Goal: Task Accomplishment & Management: Manage account settings

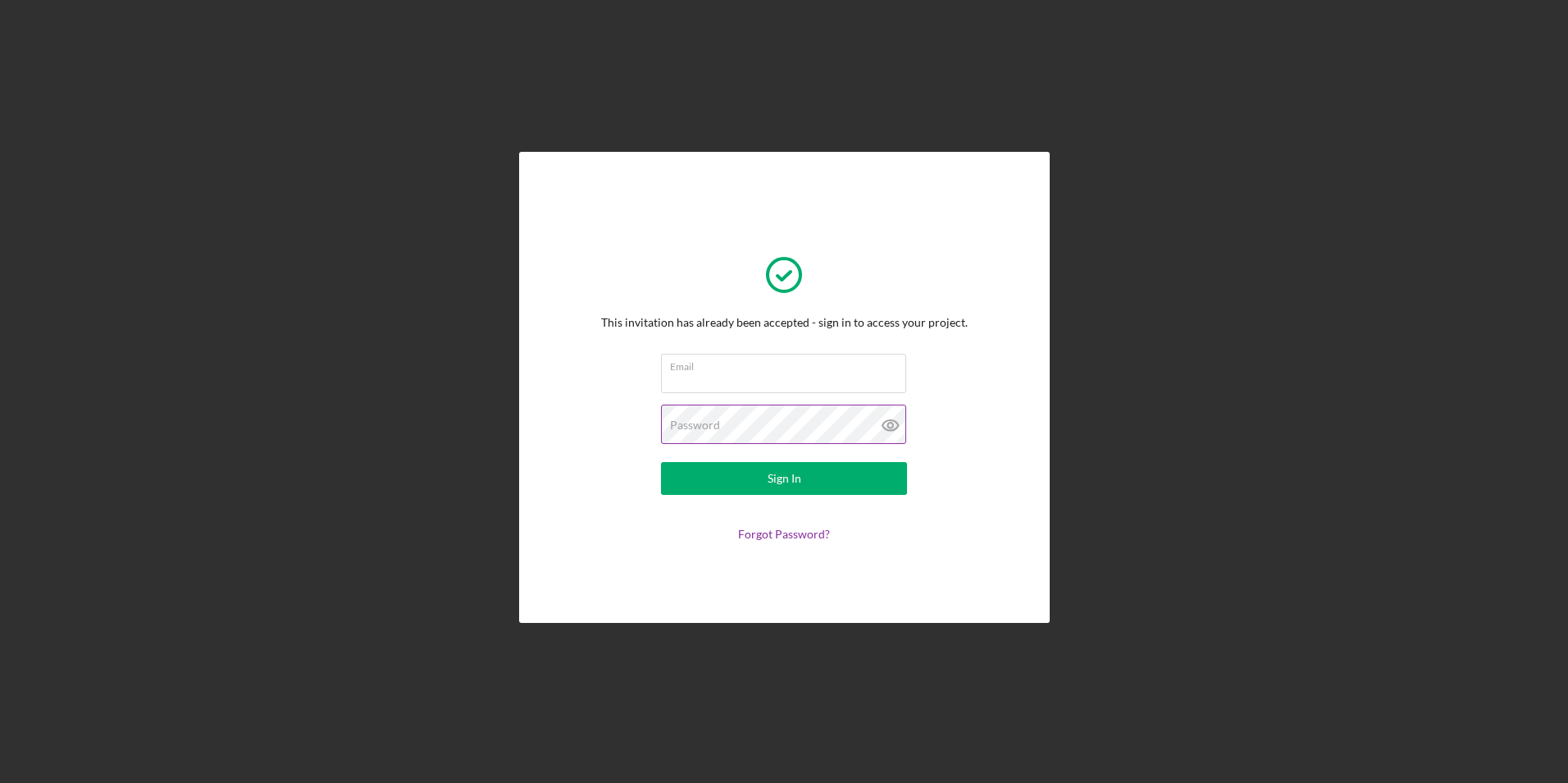
type input "[EMAIL_ADDRESS][DOMAIN_NAME]"
click at [890, 423] on icon at bounding box center [889, 424] width 5 height 5
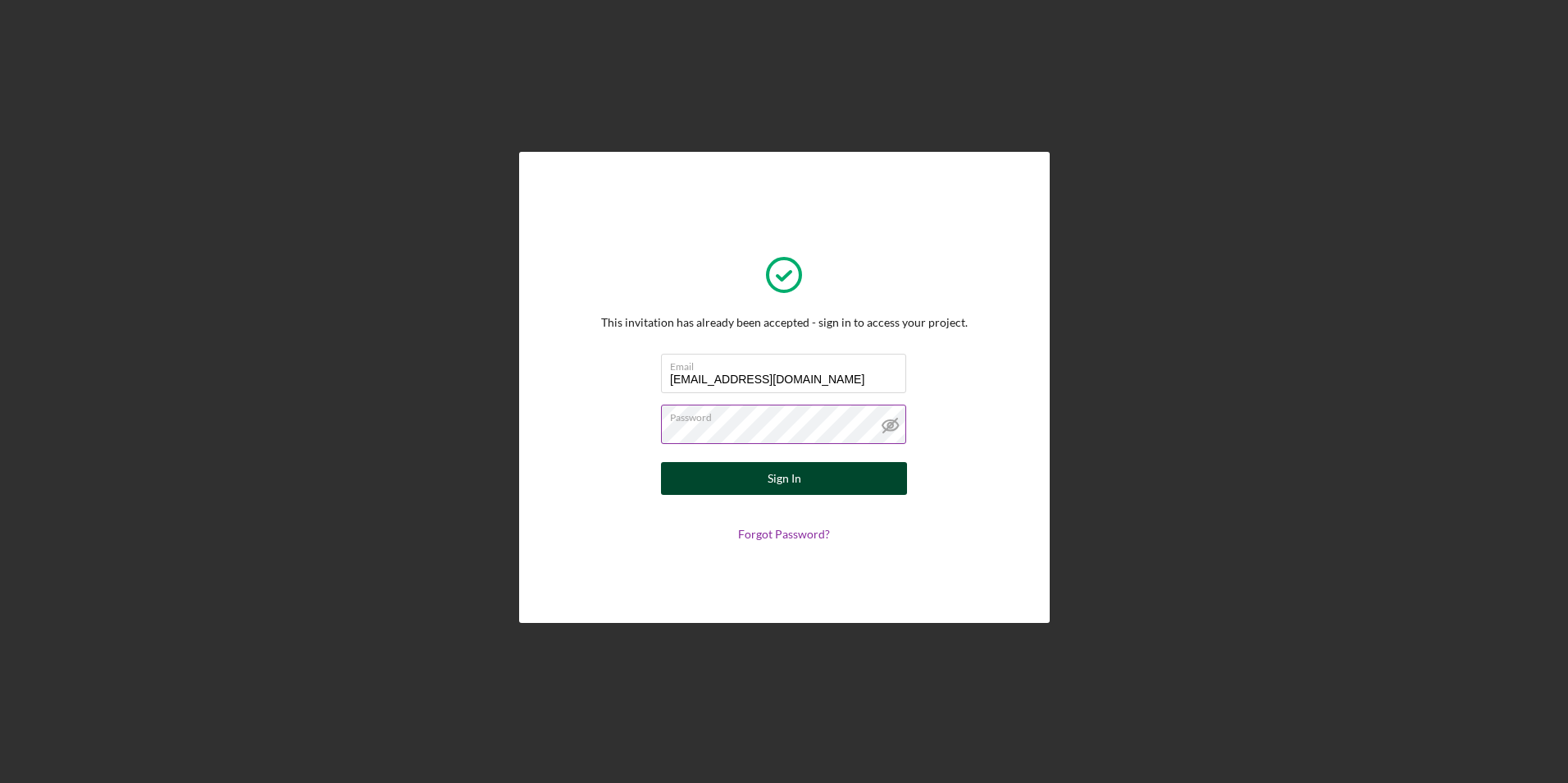
click at [781, 479] on div "Sign In" at bounding box center [784, 478] width 34 height 33
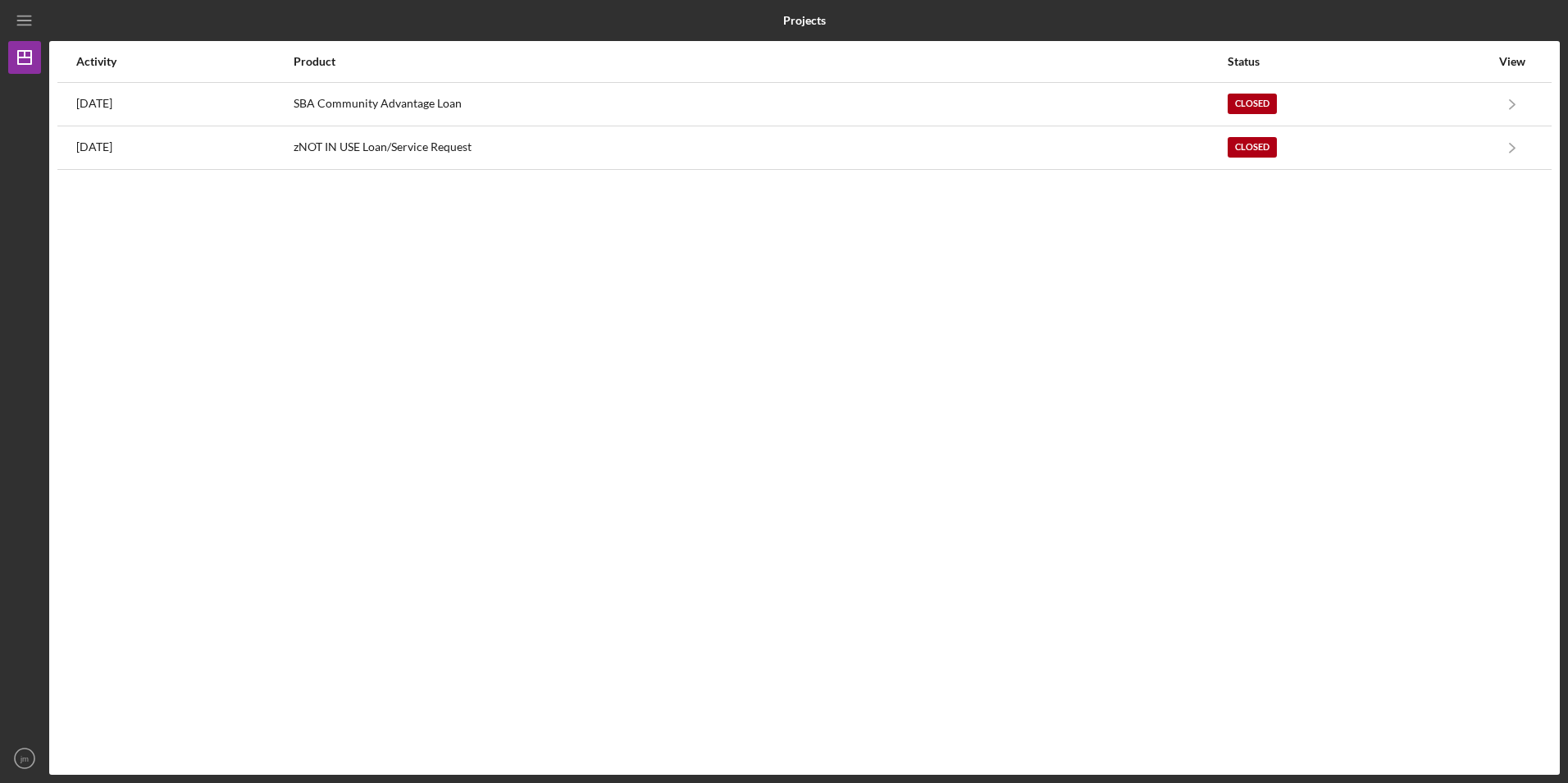
click at [1512, 61] on div "View" at bounding box center [1513, 61] width 41 height 13
click at [16, 57] on icon "Icon/Dashboard" at bounding box center [24, 57] width 41 height 41
click at [28, 26] on icon "Icon/Menu" at bounding box center [24, 21] width 37 height 37
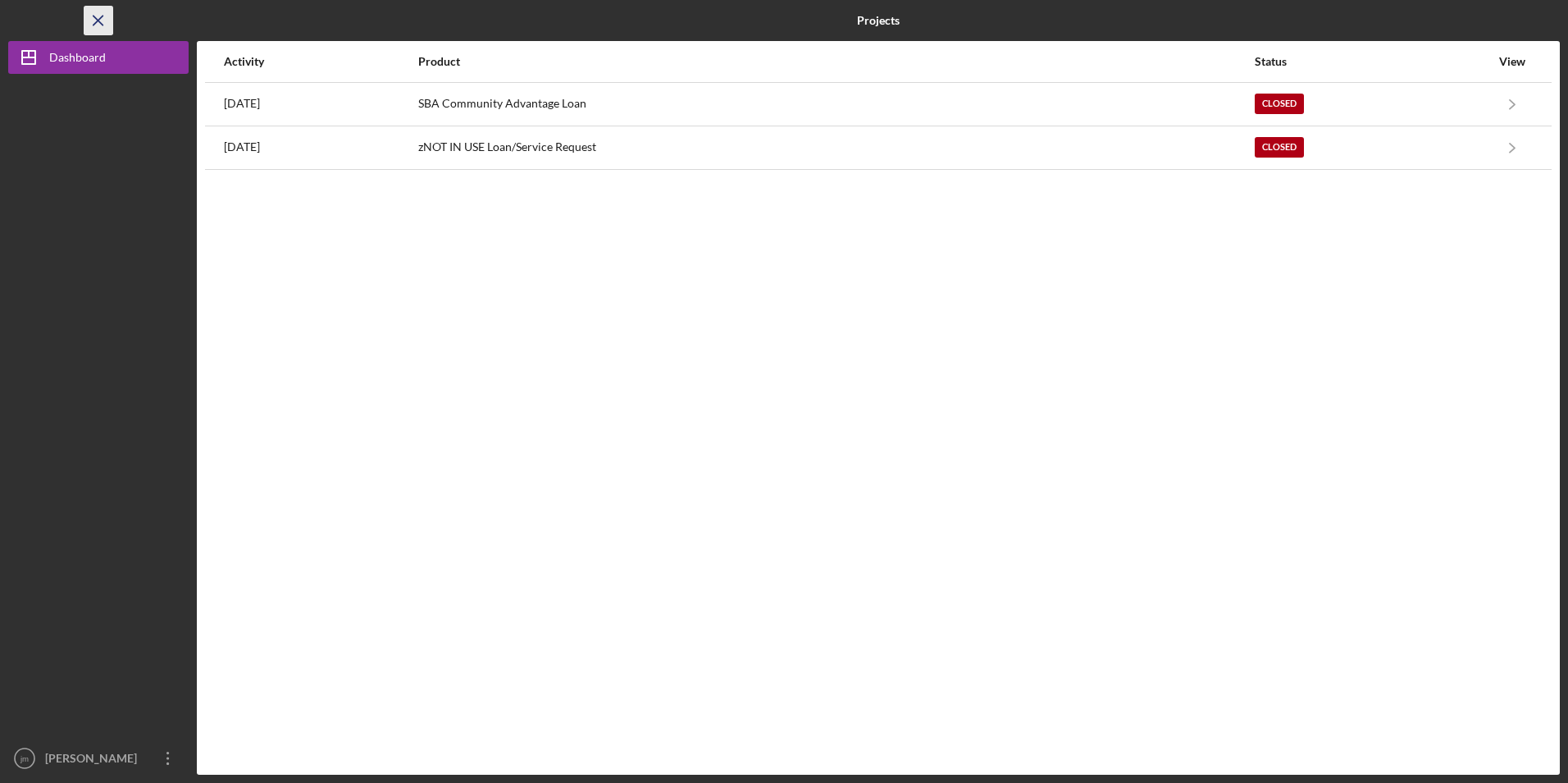
click at [97, 22] on line "button" at bounding box center [98, 21] width 9 height 9
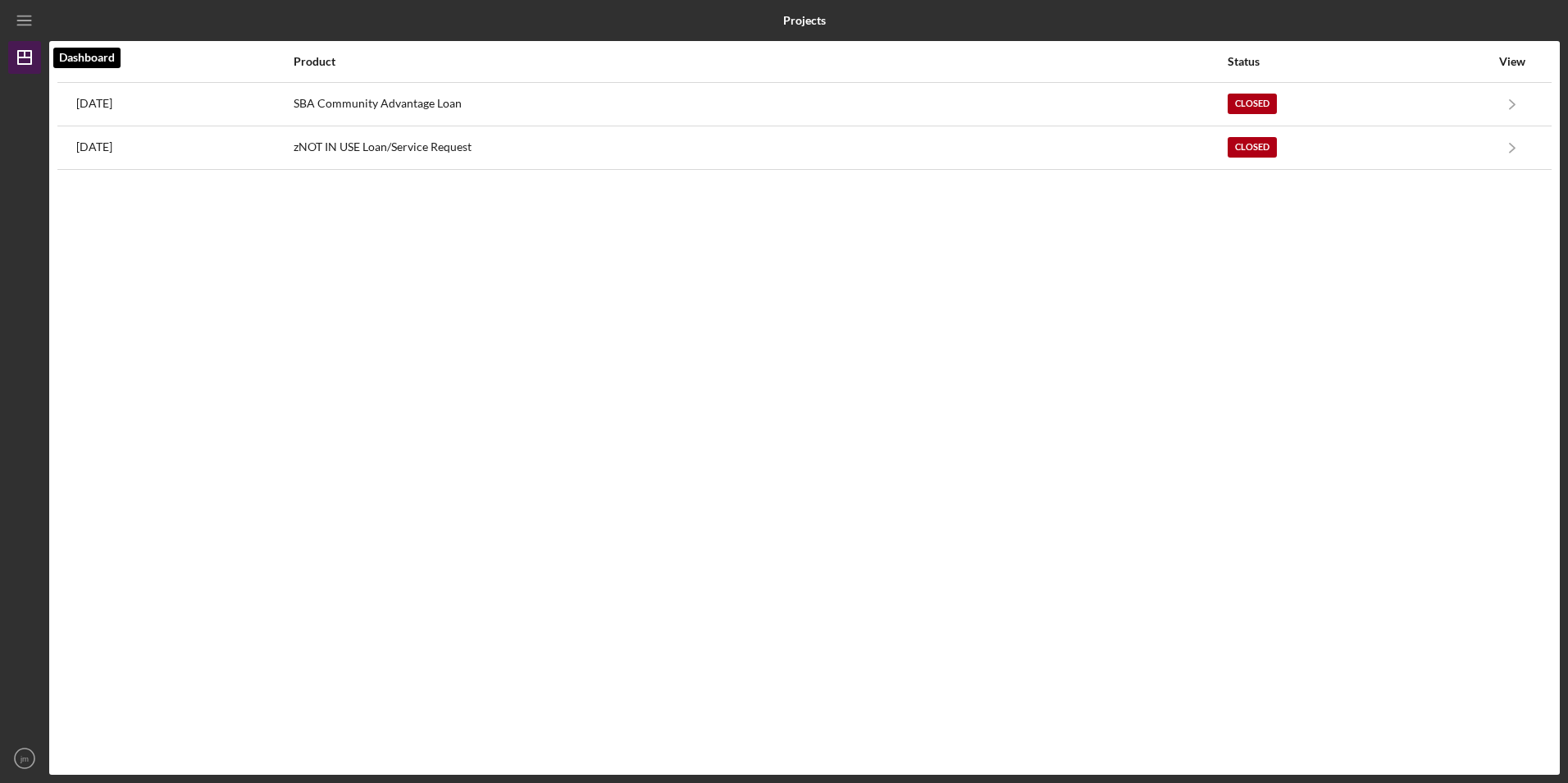
click at [31, 59] on polygon "button" at bounding box center [24, 57] width 13 height 13
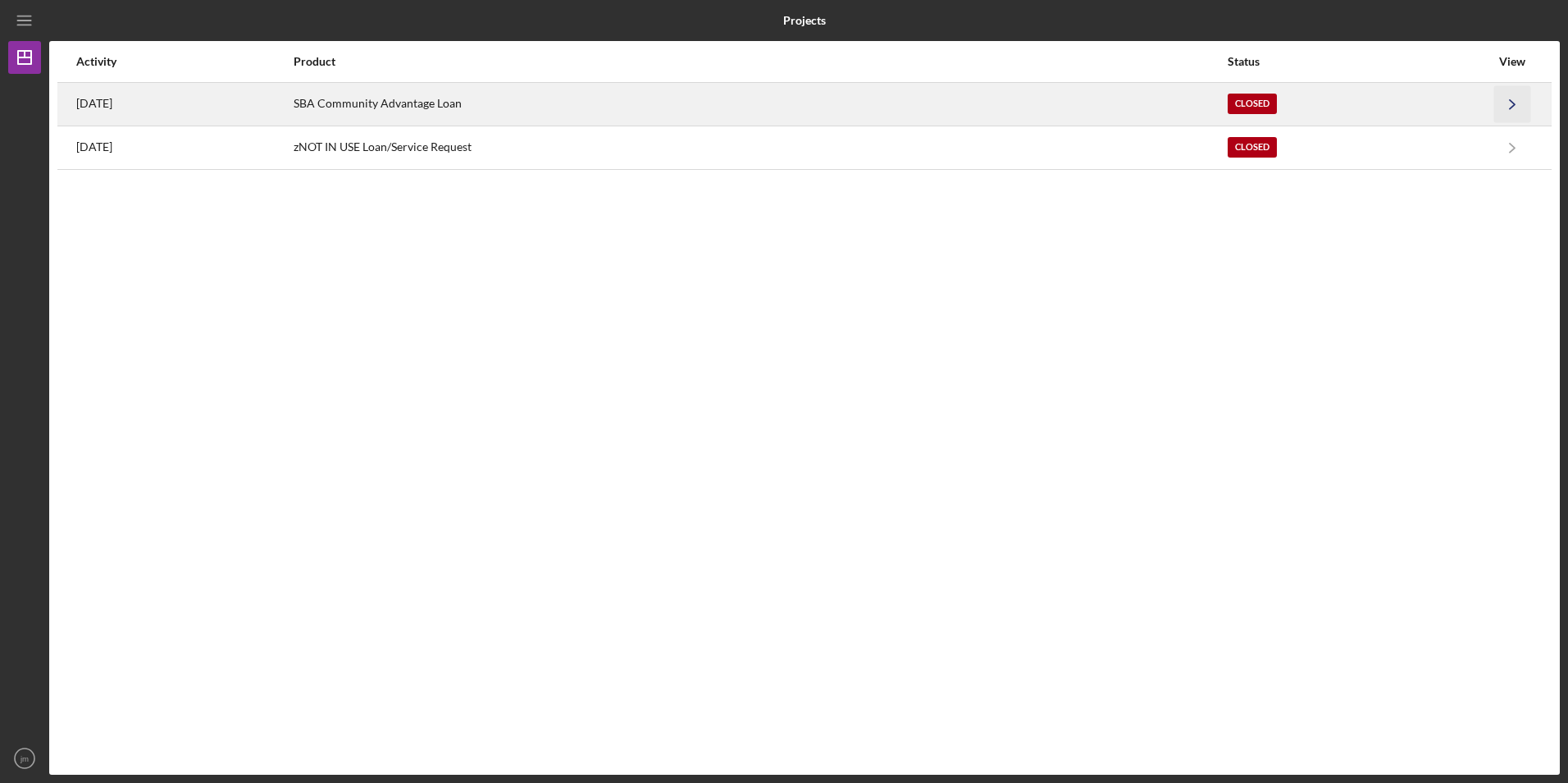
click at [1508, 104] on icon "Icon/Navigate" at bounding box center [1513, 104] width 37 height 37
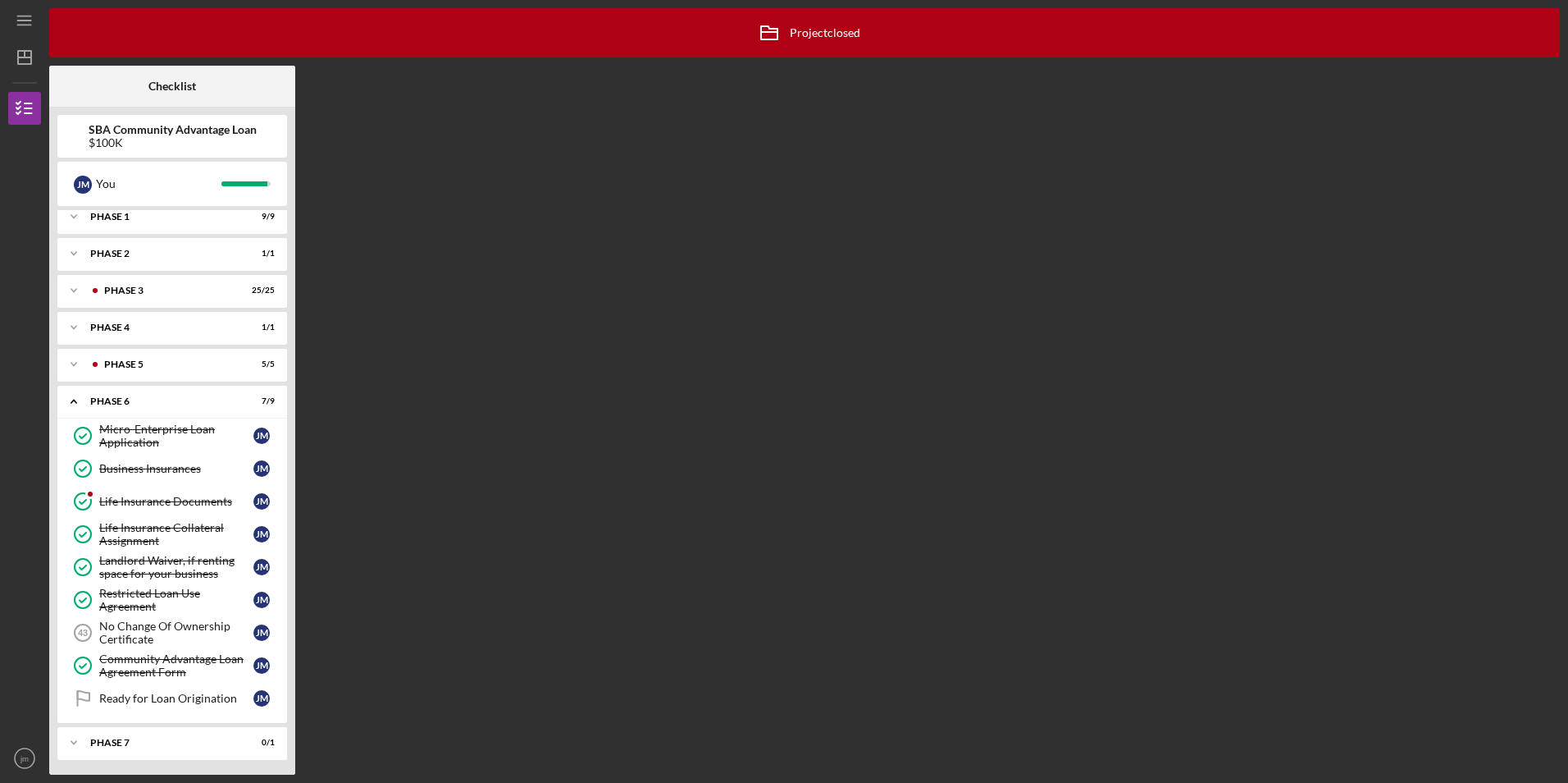
scroll to position [10, 0]
click at [32, 100] on icon "button" at bounding box center [24, 108] width 41 height 41
click at [14, 14] on icon "Icon/Menu" at bounding box center [24, 21] width 37 height 37
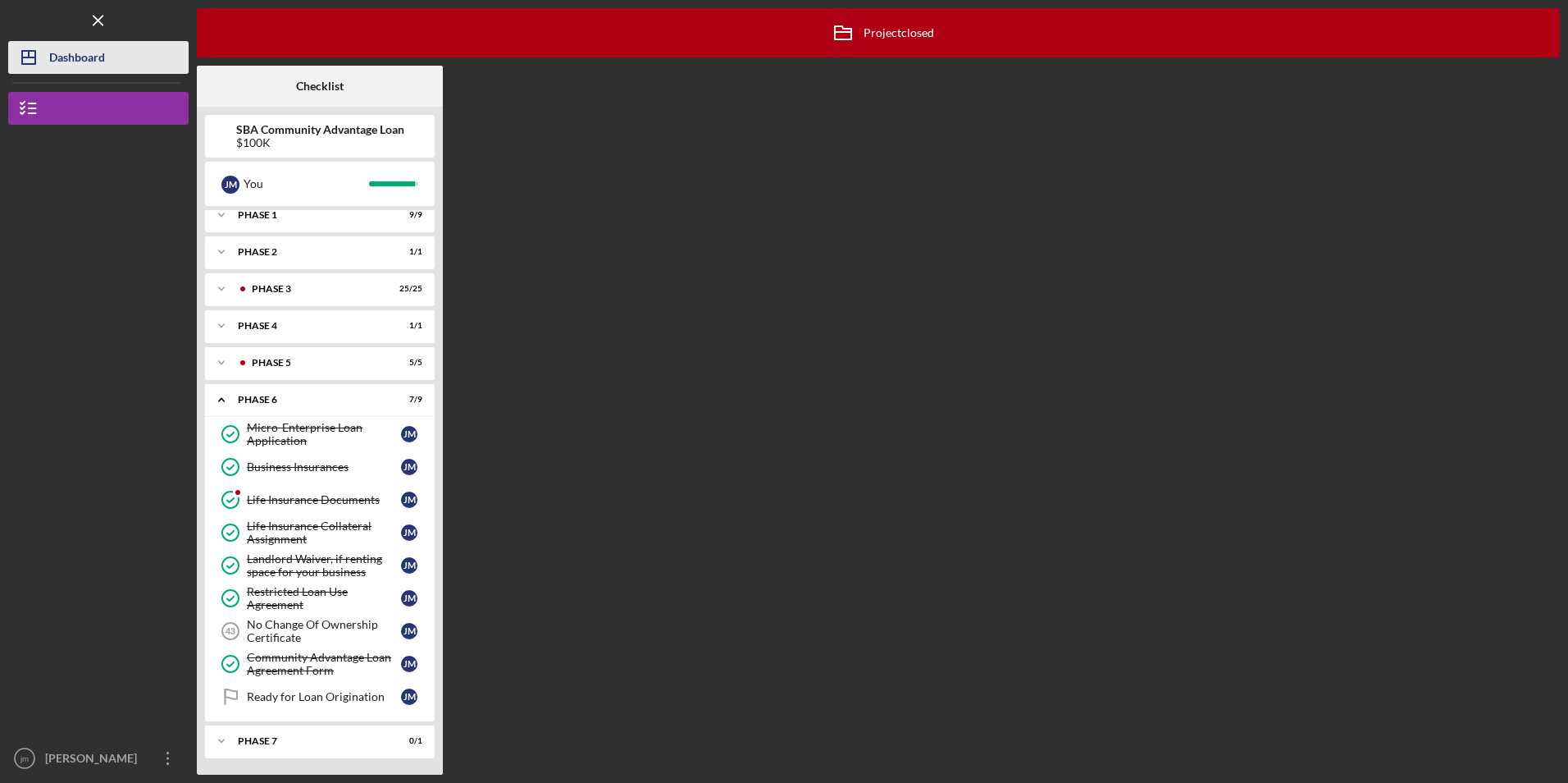
click at [48, 61] on icon "Icon/Dashboard" at bounding box center [29, 57] width 41 height 41
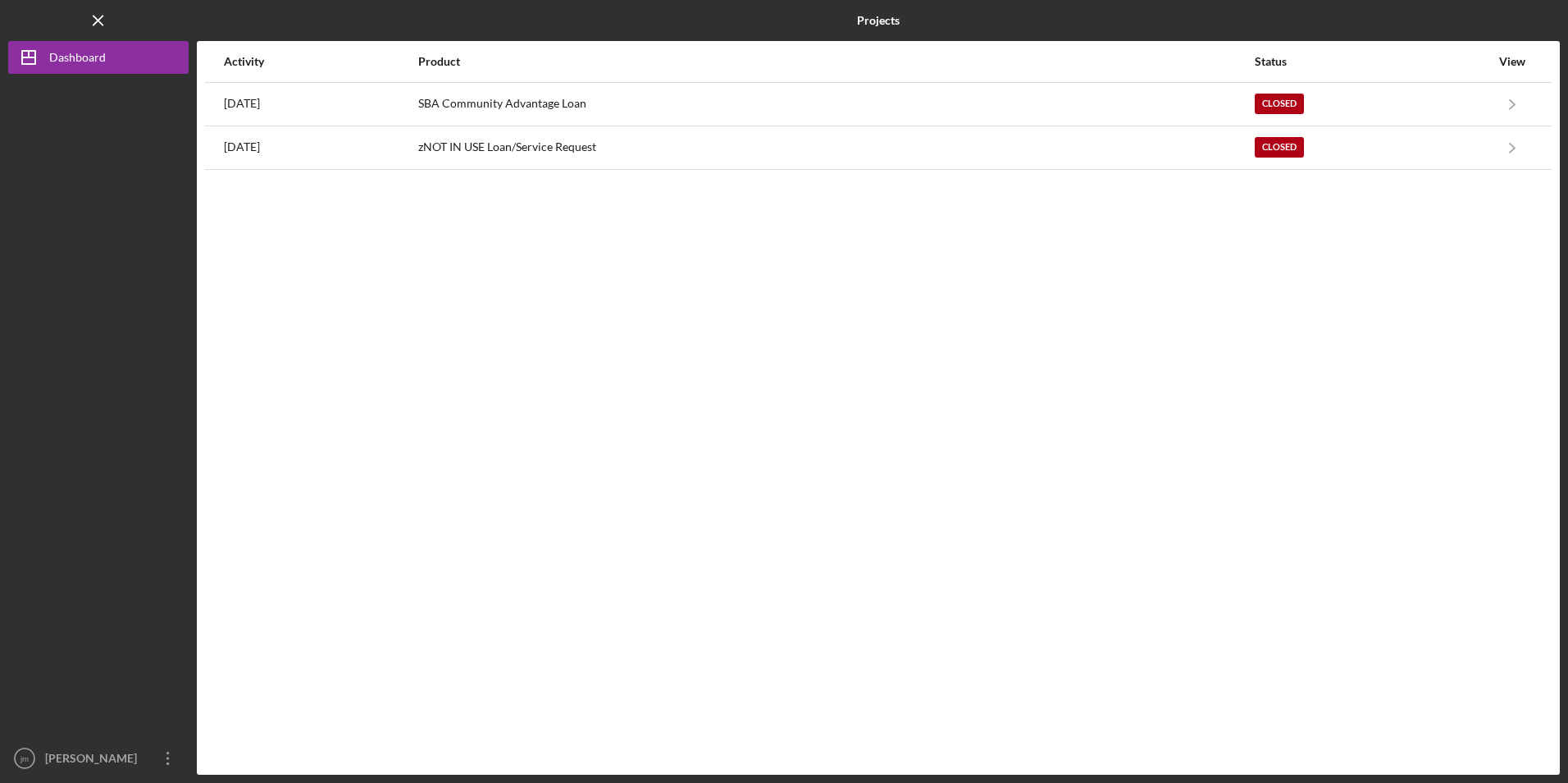
click at [239, 64] on div "Activity" at bounding box center [320, 61] width 193 height 13
click at [24, 57] on line "button" at bounding box center [29, 57] width 13 height 0
click at [95, 22] on icon "Icon/Menu Close" at bounding box center [98, 21] width 37 height 37
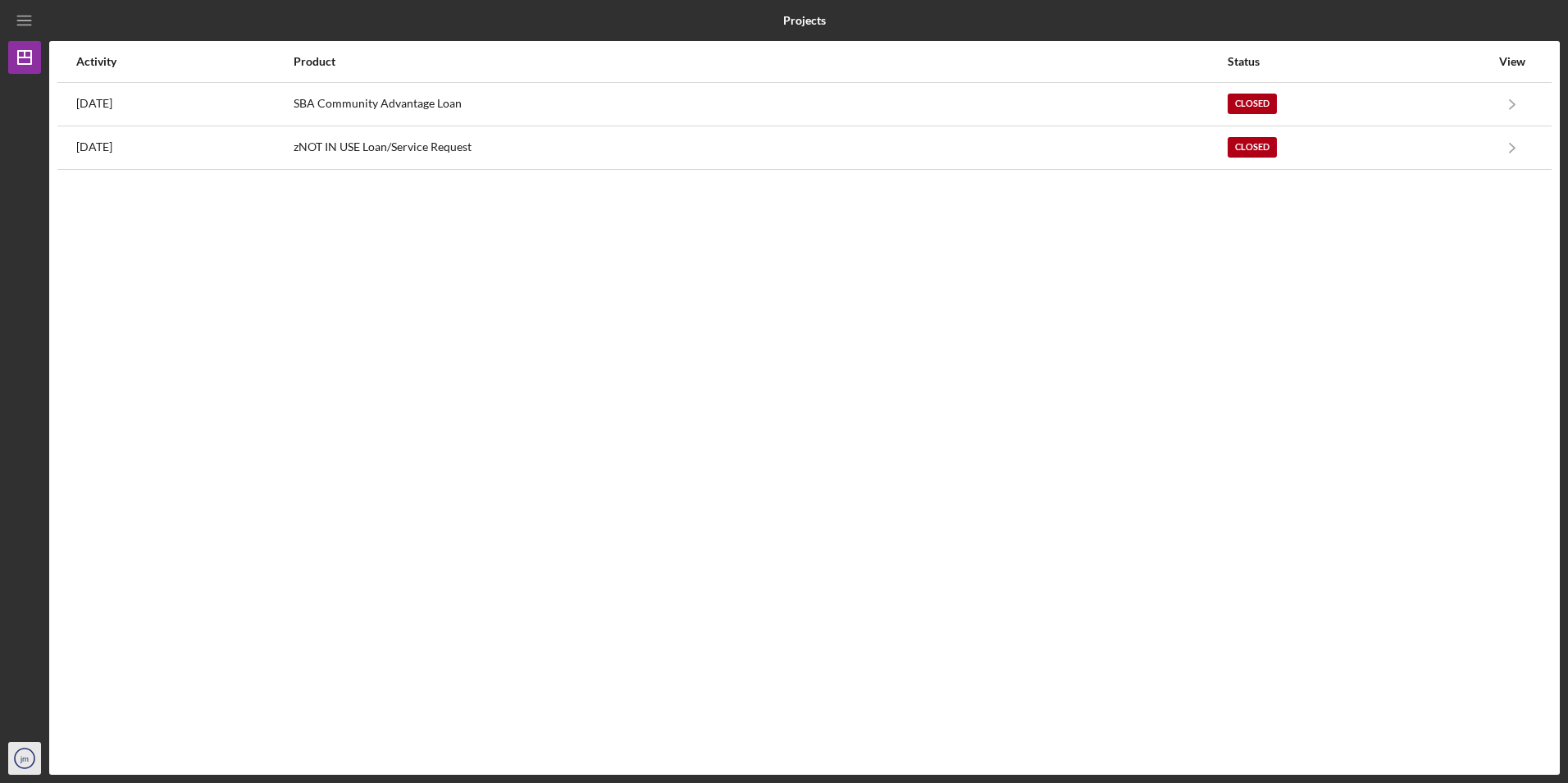
click at [26, 757] on text "jm" at bounding box center [24, 759] width 9 height 9
click at [57, 683] on div "Account Settings" at bounding box center [100, 686] width 181 height 34
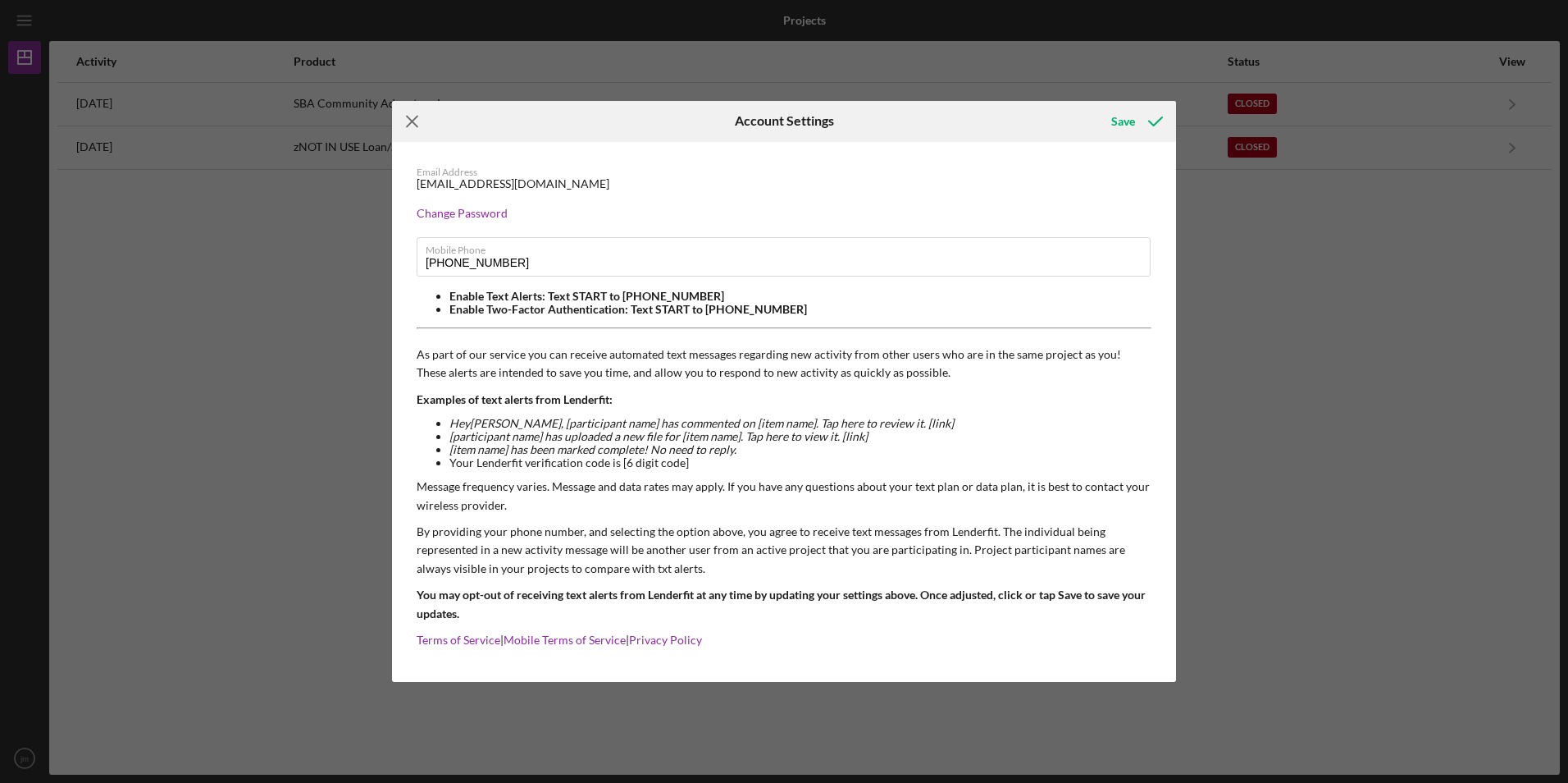
click at [416, 112] on icon "Icon/Menu Close" at bounding box center [413, 121] width 41 height 41
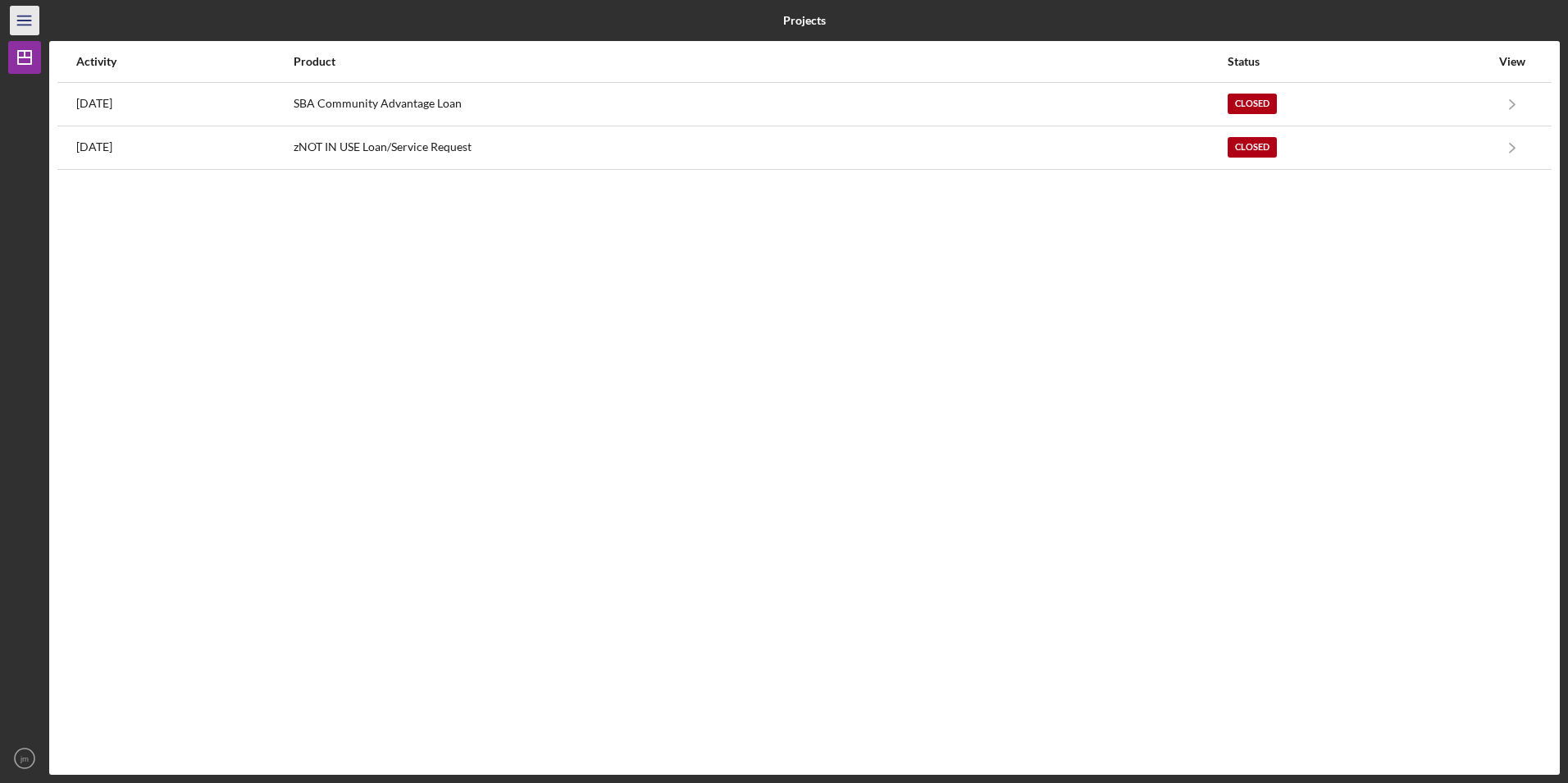
click at [20, 17] on icon "Icon/Menu" at bounding box center [24, 21] width 37 height 37
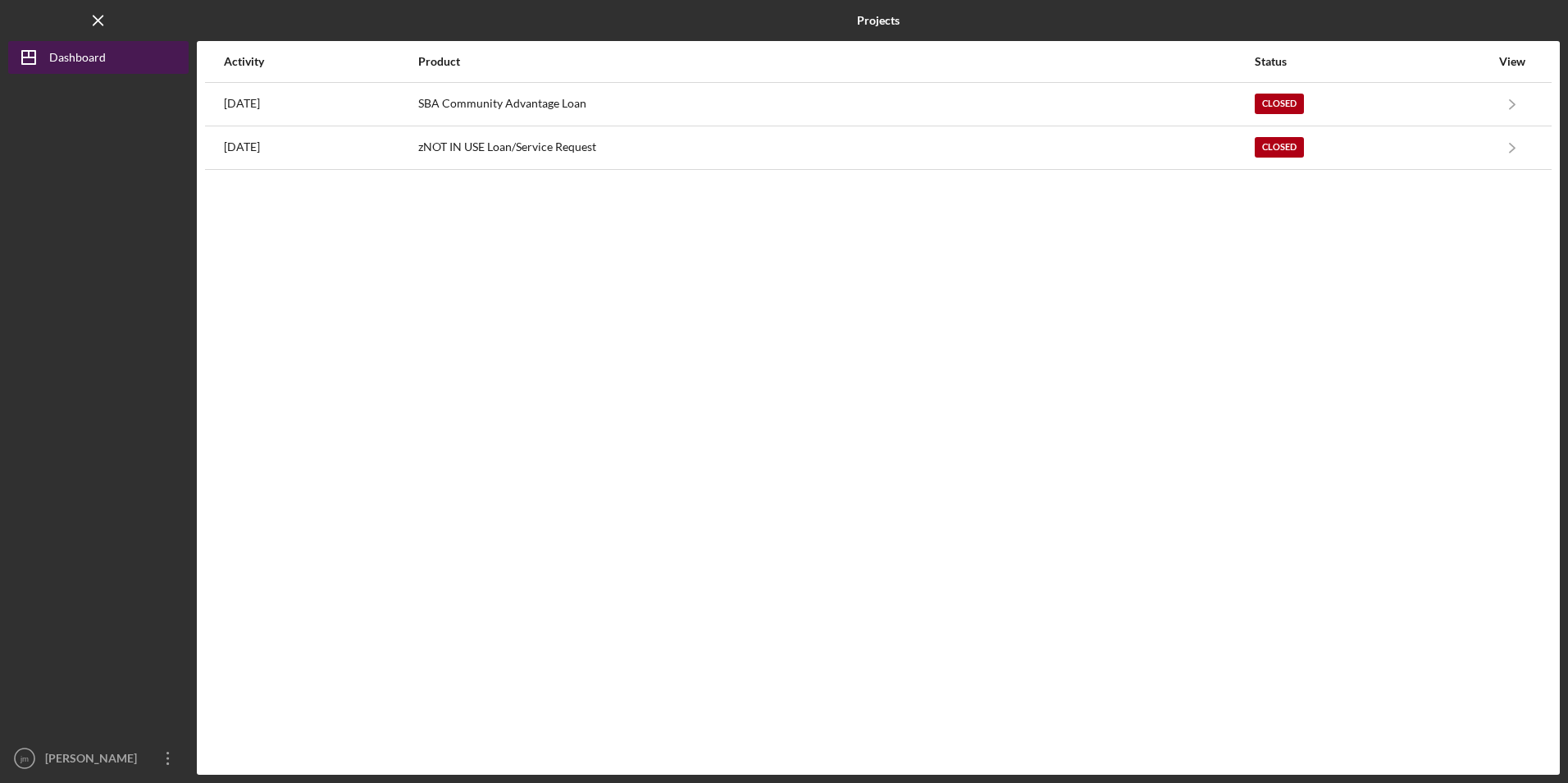
click at [30, 54] on icon "Icon/Dashboard" at bounding box center [29, 57] width 41 height 41
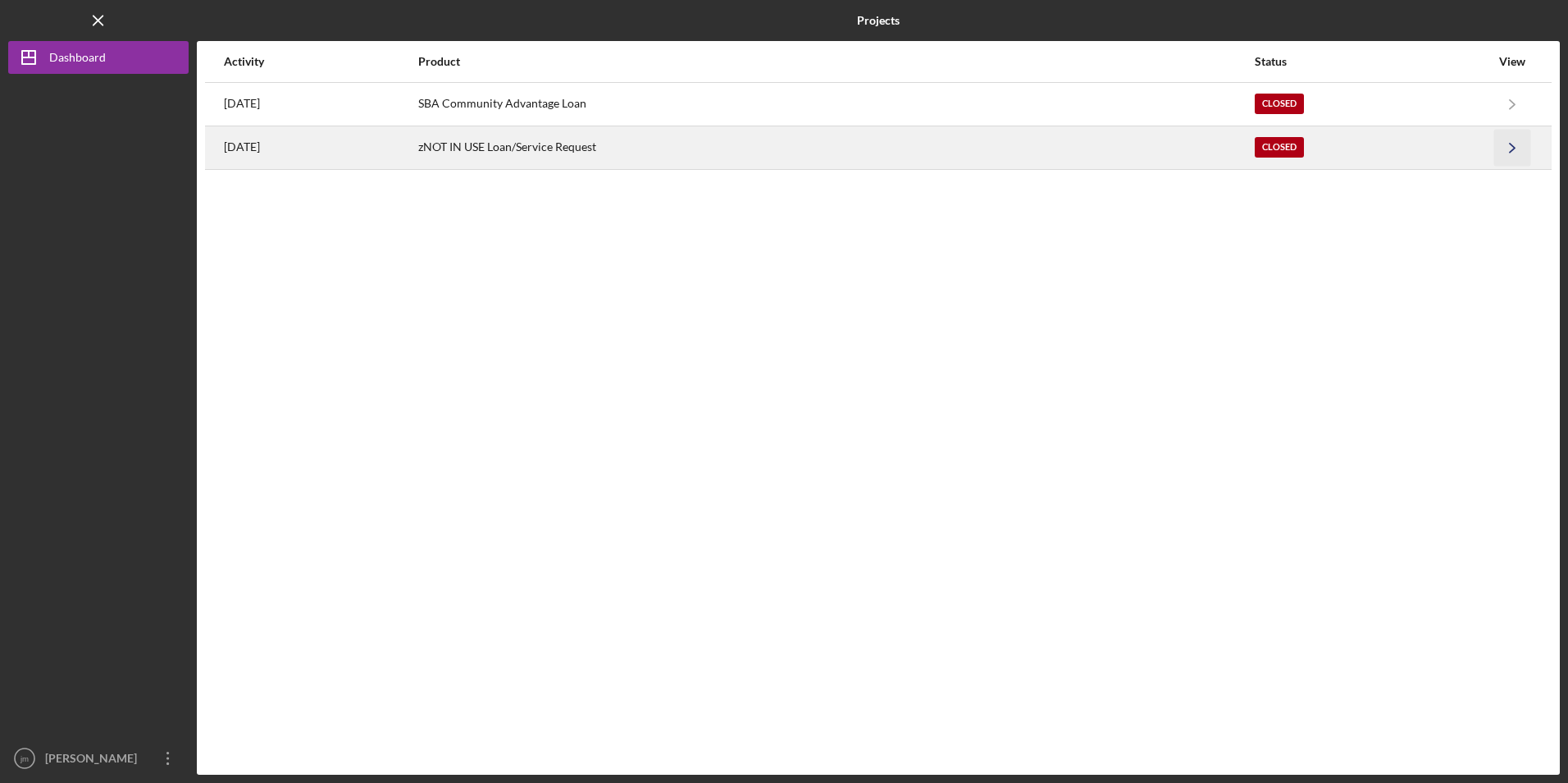
click at [1522, 147] on icon "Icon/Navigate" at bounding box center [1513, 147] width 37 height 37
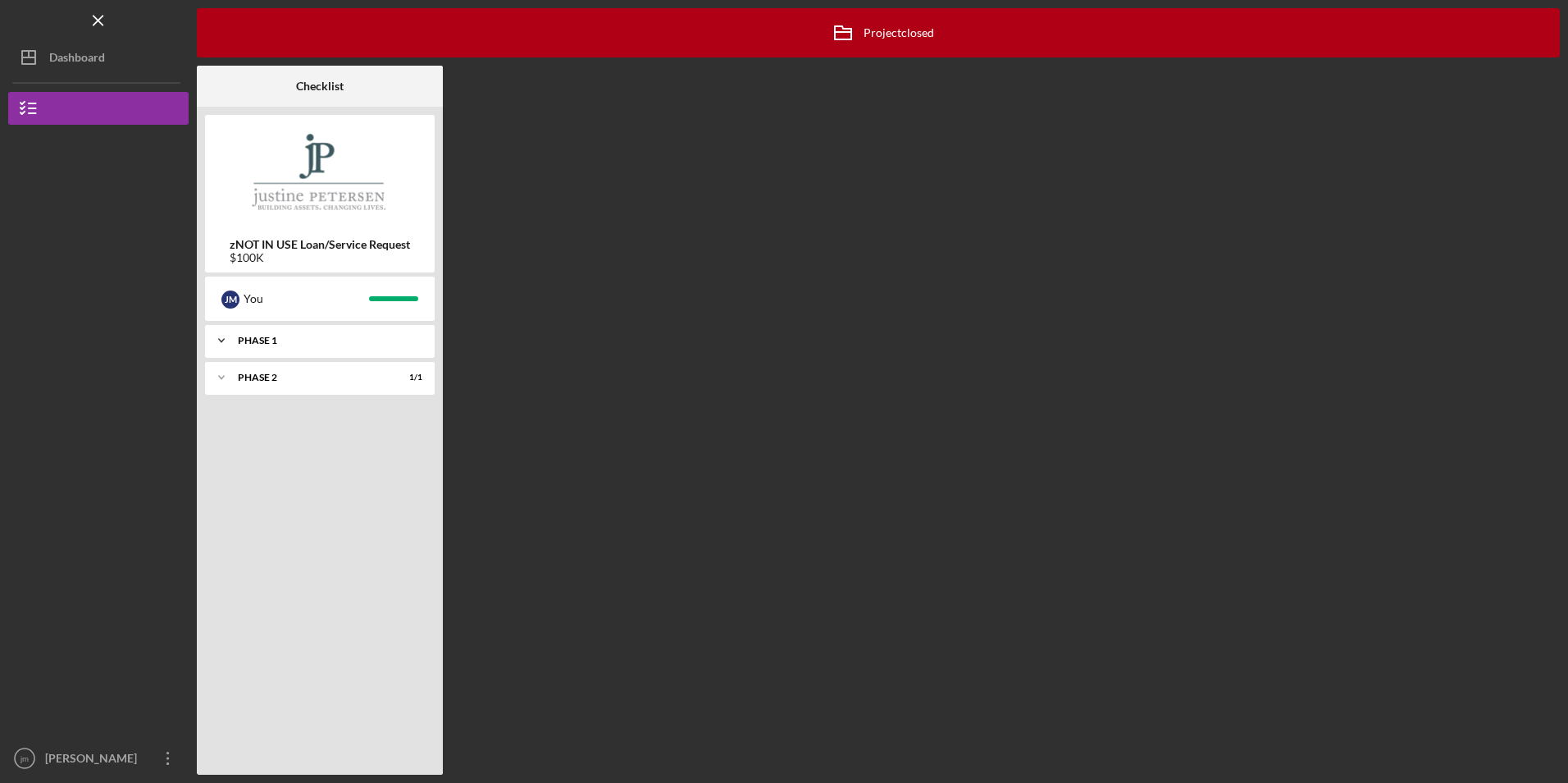
click at [262, 341] on div "Phase 1" at bounding box center [325, 341] width 176 height 9
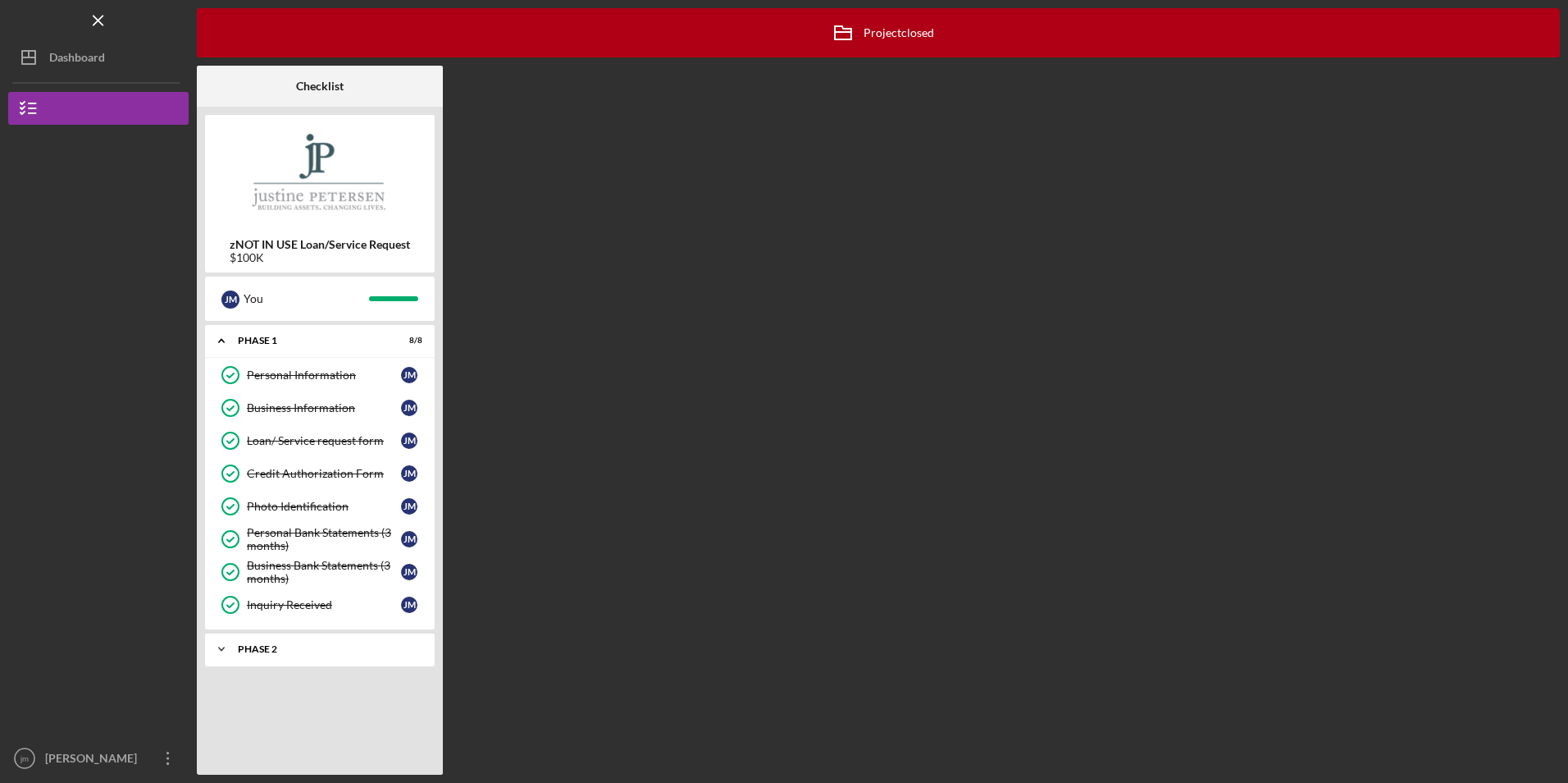
click at [272, 650] on div "Phase 2" at bounding box center [325, 648] width 176 height 9
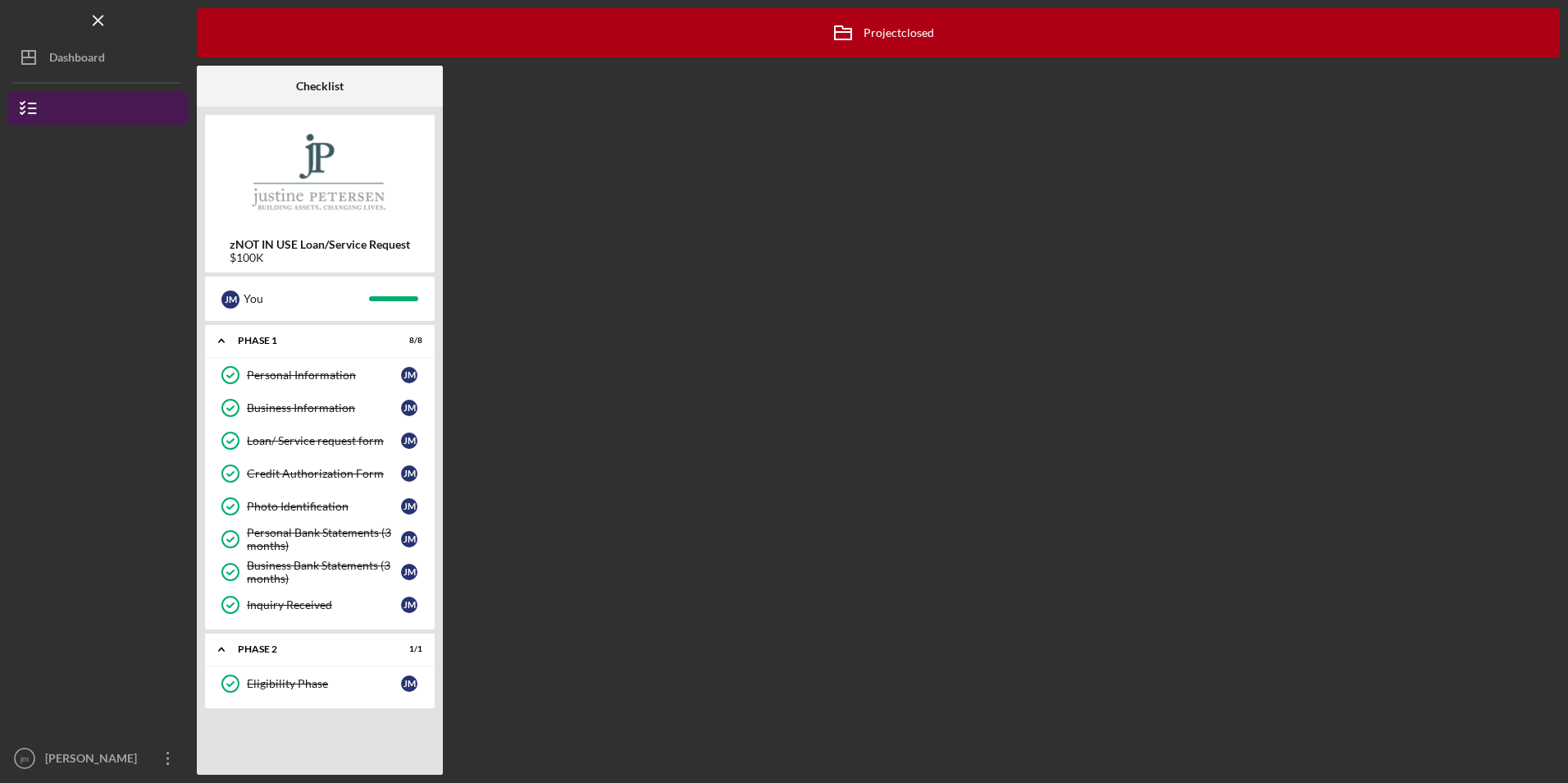
click at [36, 109] on icon "button" at bounding box center [29, 108] width 41 height 41
click at [24, 105] on icon "button" at bounding box center [29, 108] width 41 height 41
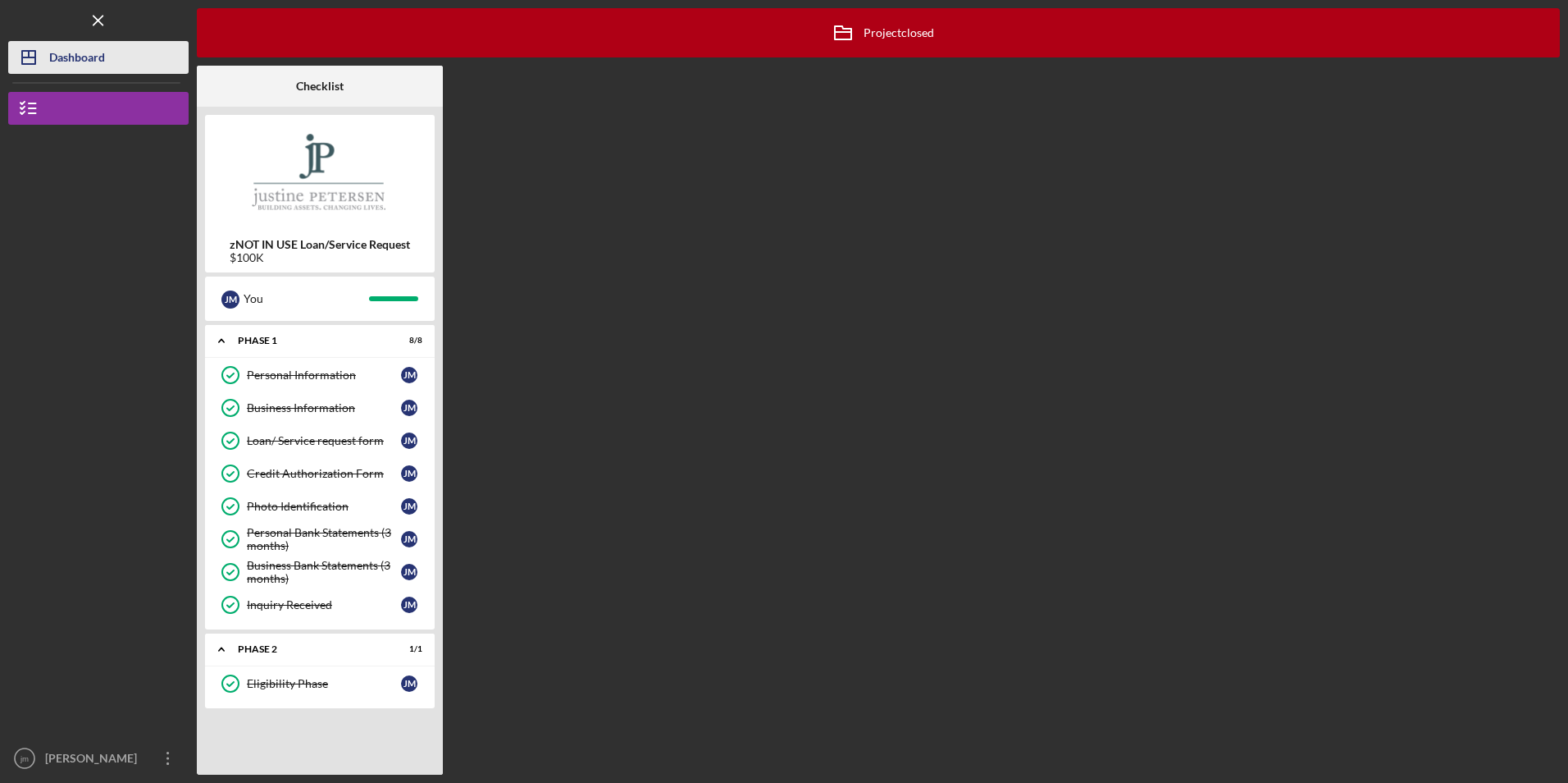
click at [33, 56] on icon "Icon/Dashboard" at bounding box center [29, 57] width 41 height 41
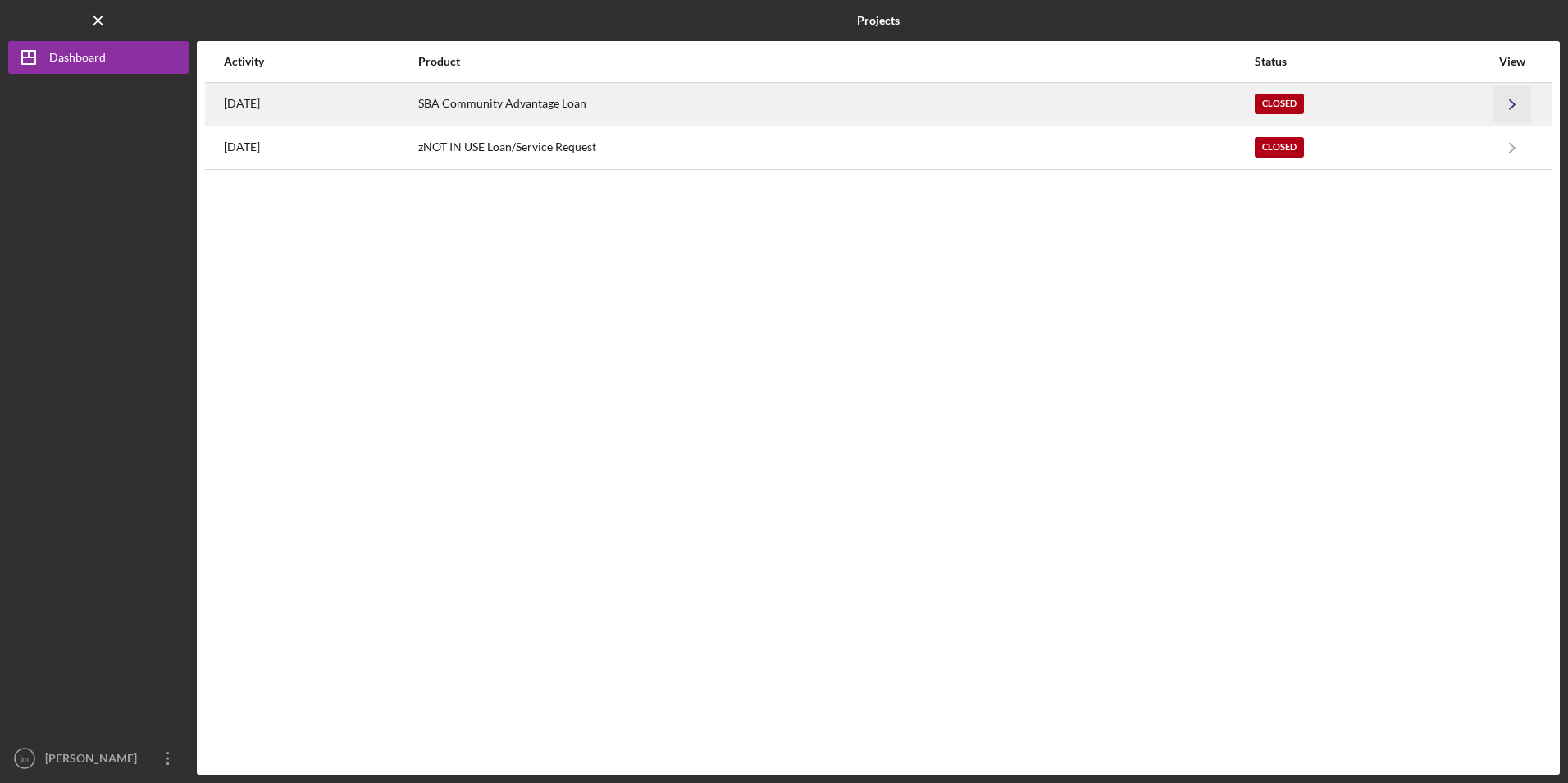
click at [1512, 109] on icon "Icon/Navigate" at bounding box center [1513, 104] width 37 height 37
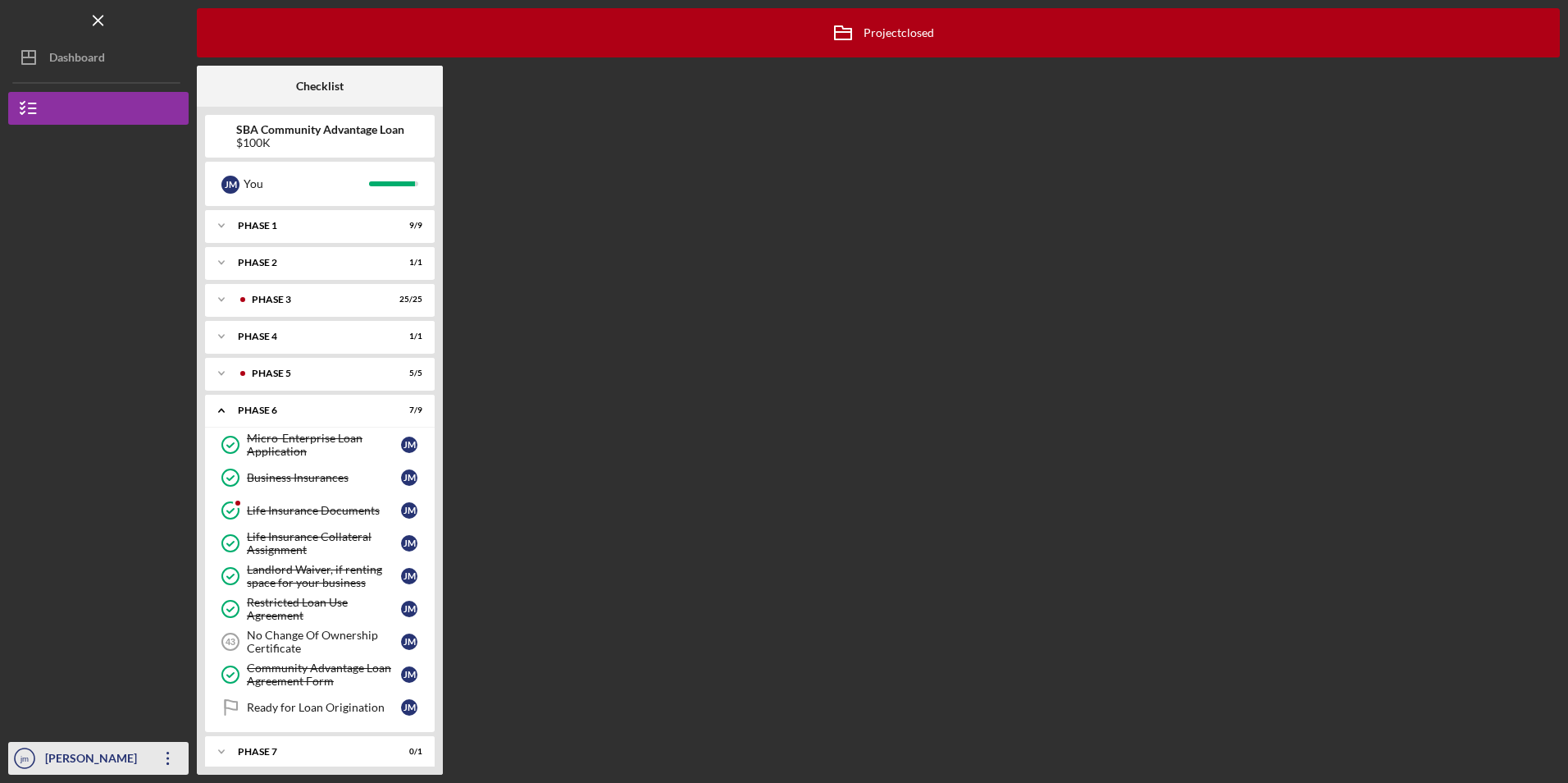
click at [173, 757] on icon "Icon/Overflow" at bounding box center [168, 759] width 41 height 41
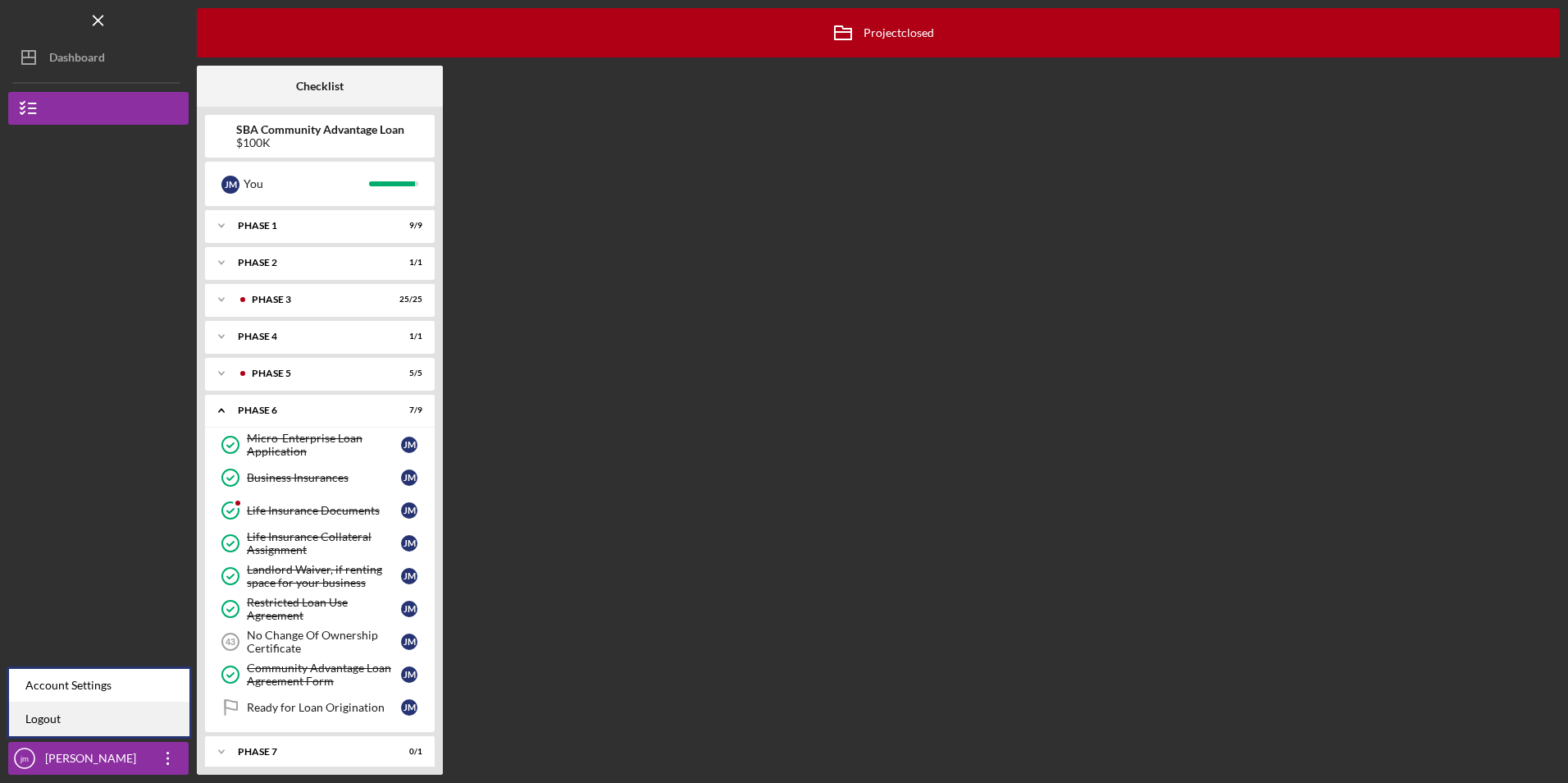
click at [61, 721] on link "Logout" at bounding box center [100, 719] width 181 height 34
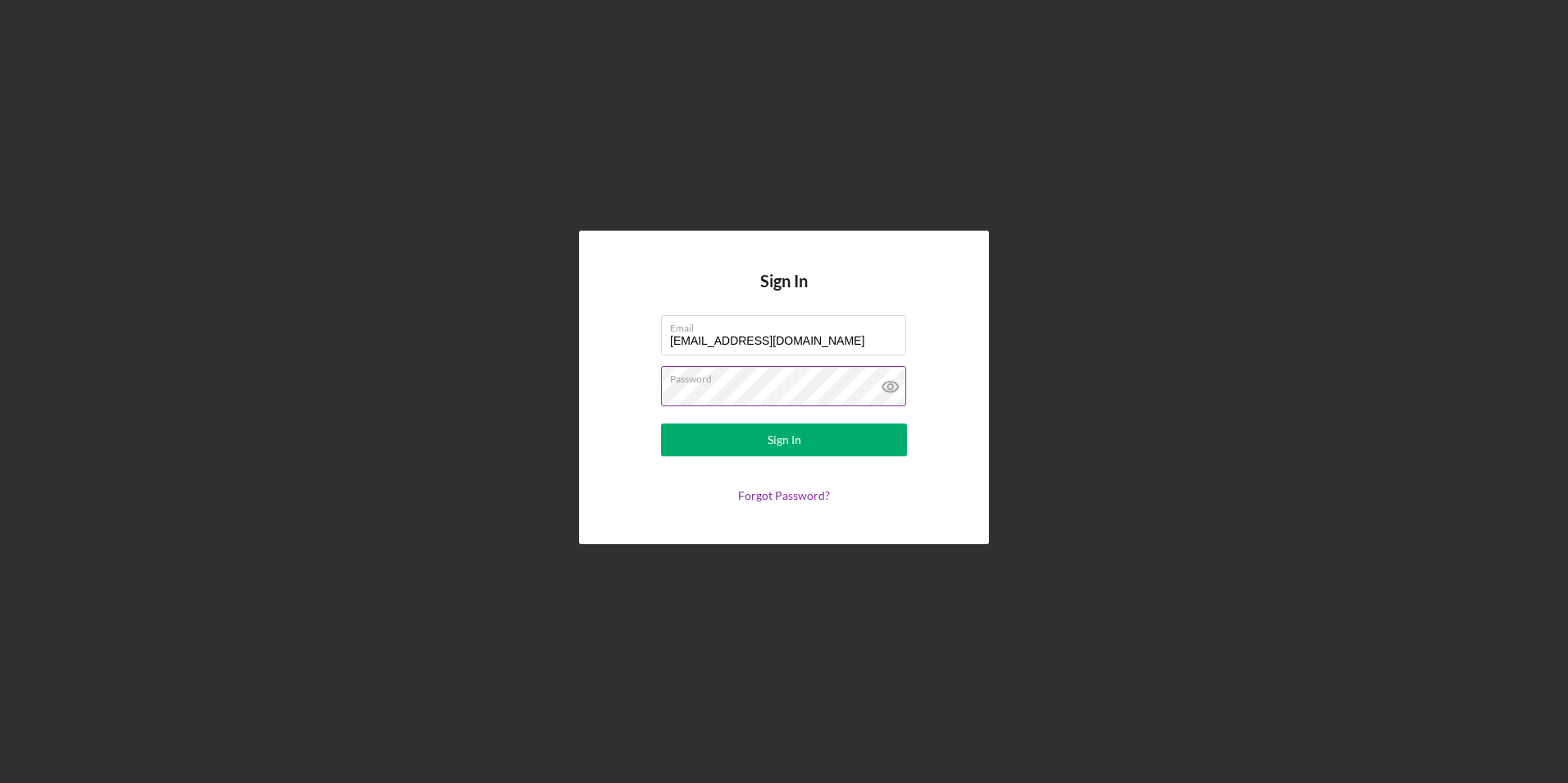
click at [806, 383] on label "Password" at bounding box center [787, 376] width 236 height 18
click at [784, 442] on div "Sign In" at bounding box center [784, 439] width 34 height 33
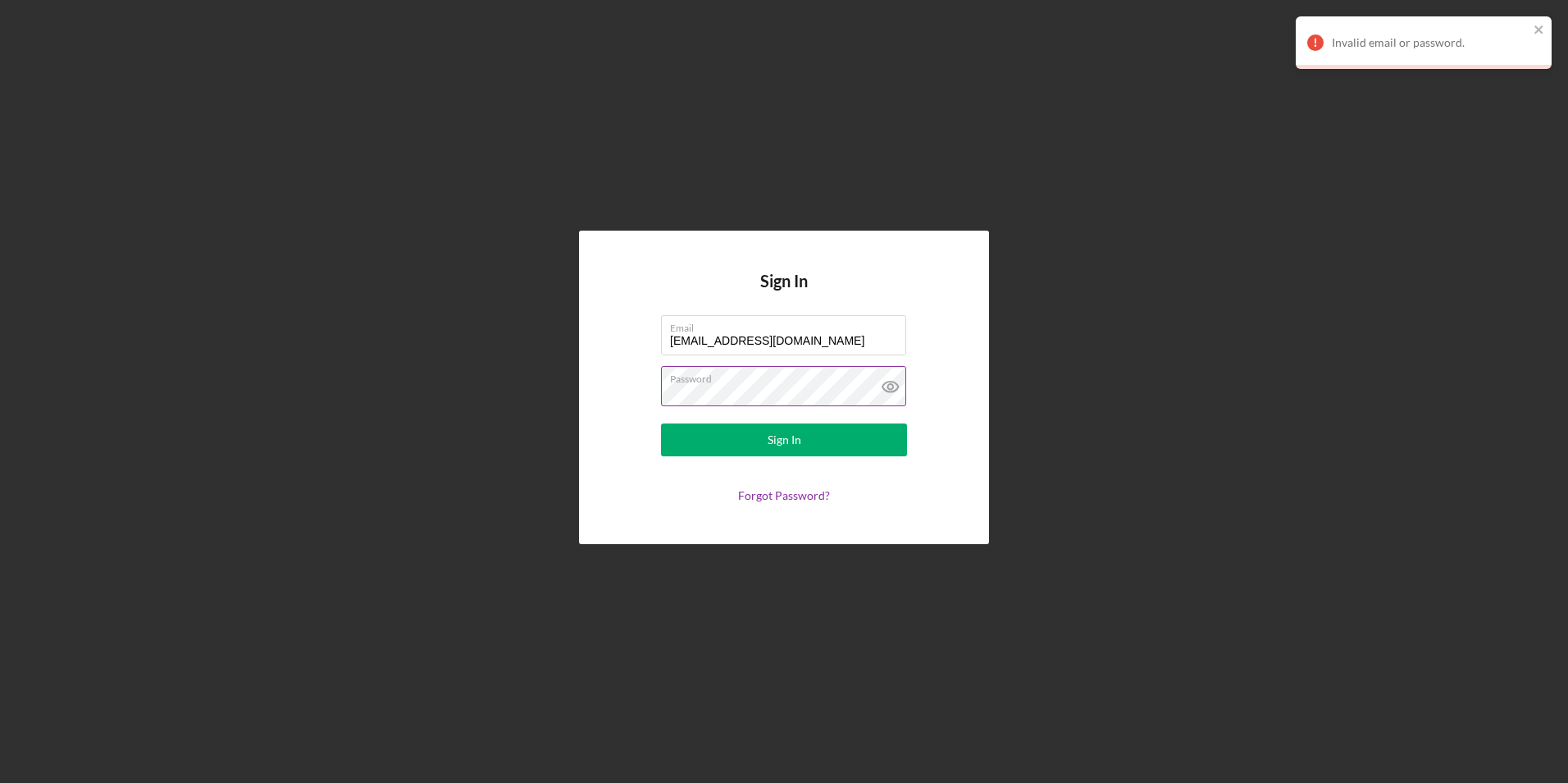
click at [891, 385] on icon at bounding box center [889, 386] width 5 height 5
click at [890, 337] on input "[EMAIL_ADDRESS][DOMAIN_NAME]" at bounding box center [784, 335] width 245 height 40
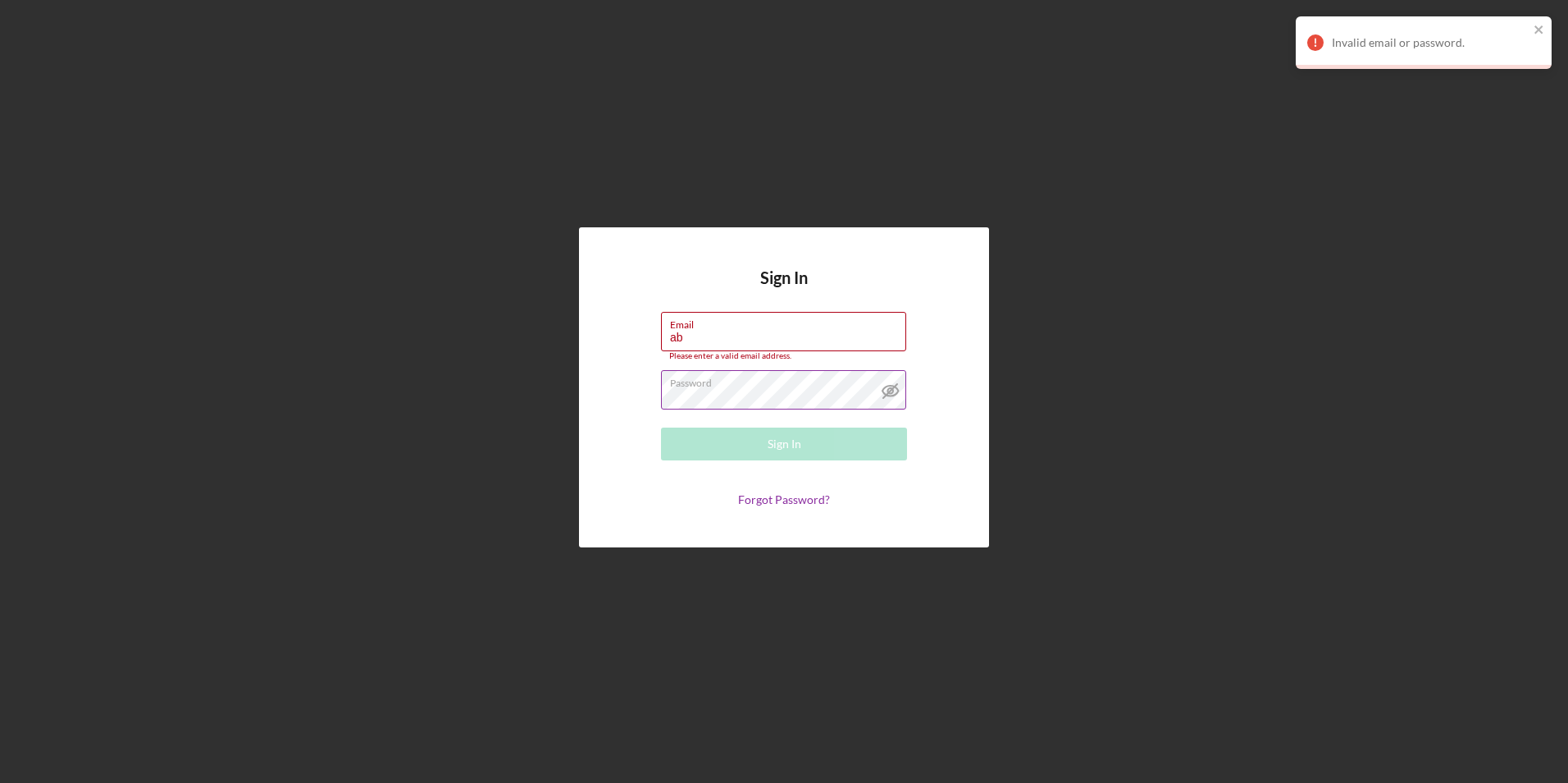
type input "a"
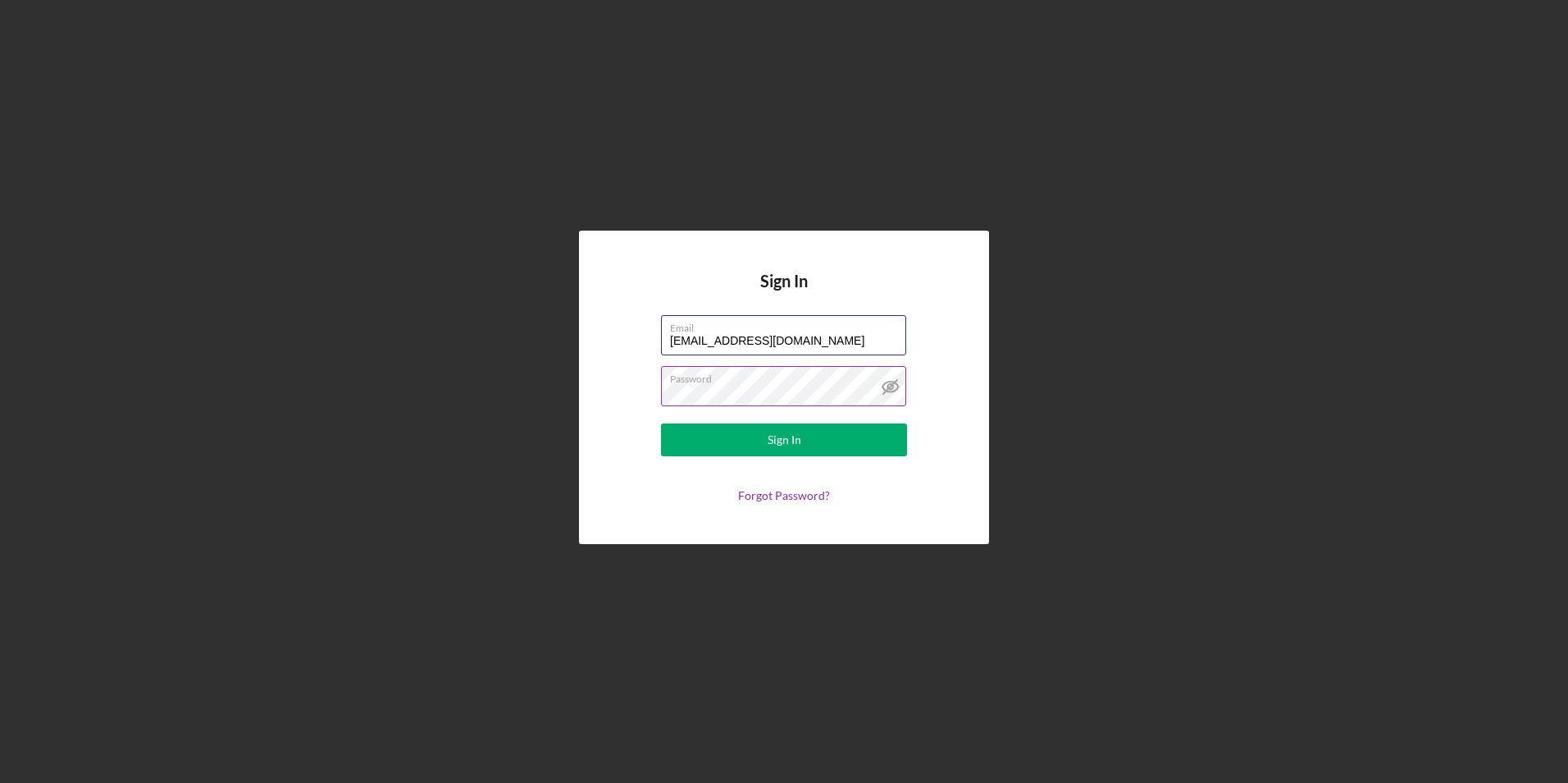
type input "munyambojane@gmail.com"
click at [690, 511] on div "Sign In Email munyambojane@gmail.com Password Sign In Forgot Password?" at bounding box center [784, 387] width 410 height 312
click at [781, 439] on div "Sign In" at bounding box center [784, 439] width 34 height 33
